Goal: Check status

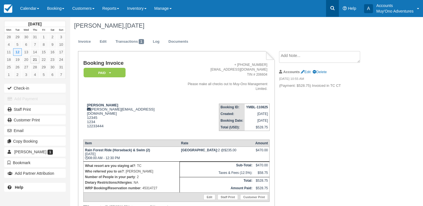
click at [331, 7] on icon at bounding box center [333, 8] width 4 height 4
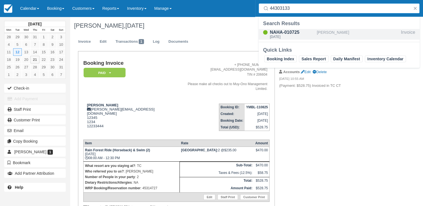
type input "44303133"
click at [308, 34] on div "NAHA-010725" at bounding box center [292, 32] width 45 height 7
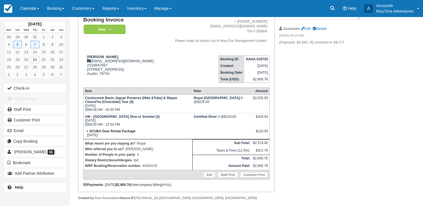
scroll to position [49, 0]
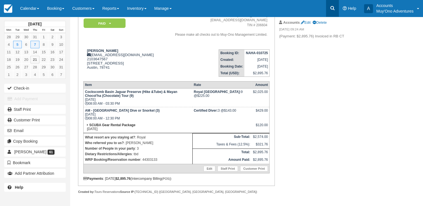
click at [331, 6] on icon at bounding box center [333, 8] width 6 height 6
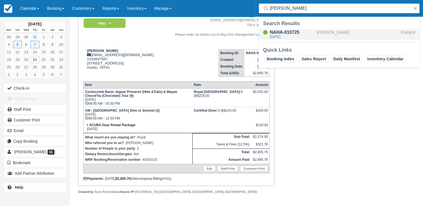
type input "[PERSON_NAME]"
click at [300, 32] on div "NAHA-010725" at bounding box center [292, 32] width 45 height 7
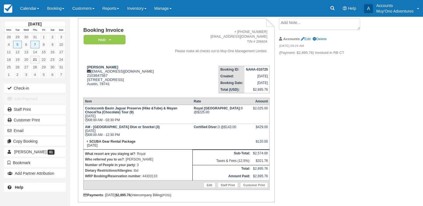
scroll to position [49, 0]
